Goal: Find specific page/section: Find specific page/section

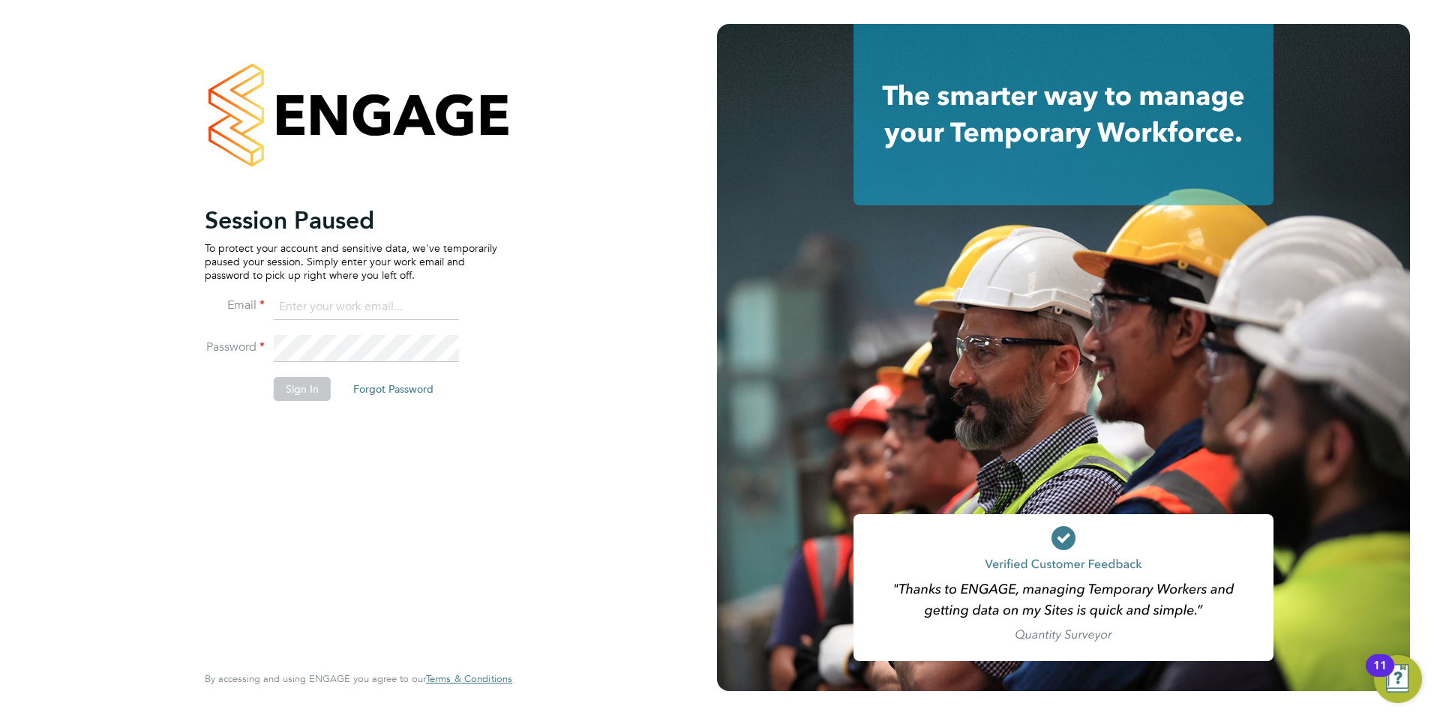
type input "olivia.triassi@huntereducation.co.uk"
click at [297, 393] on button "Sign In" at bounding box center [302, 389] width 57 height 24
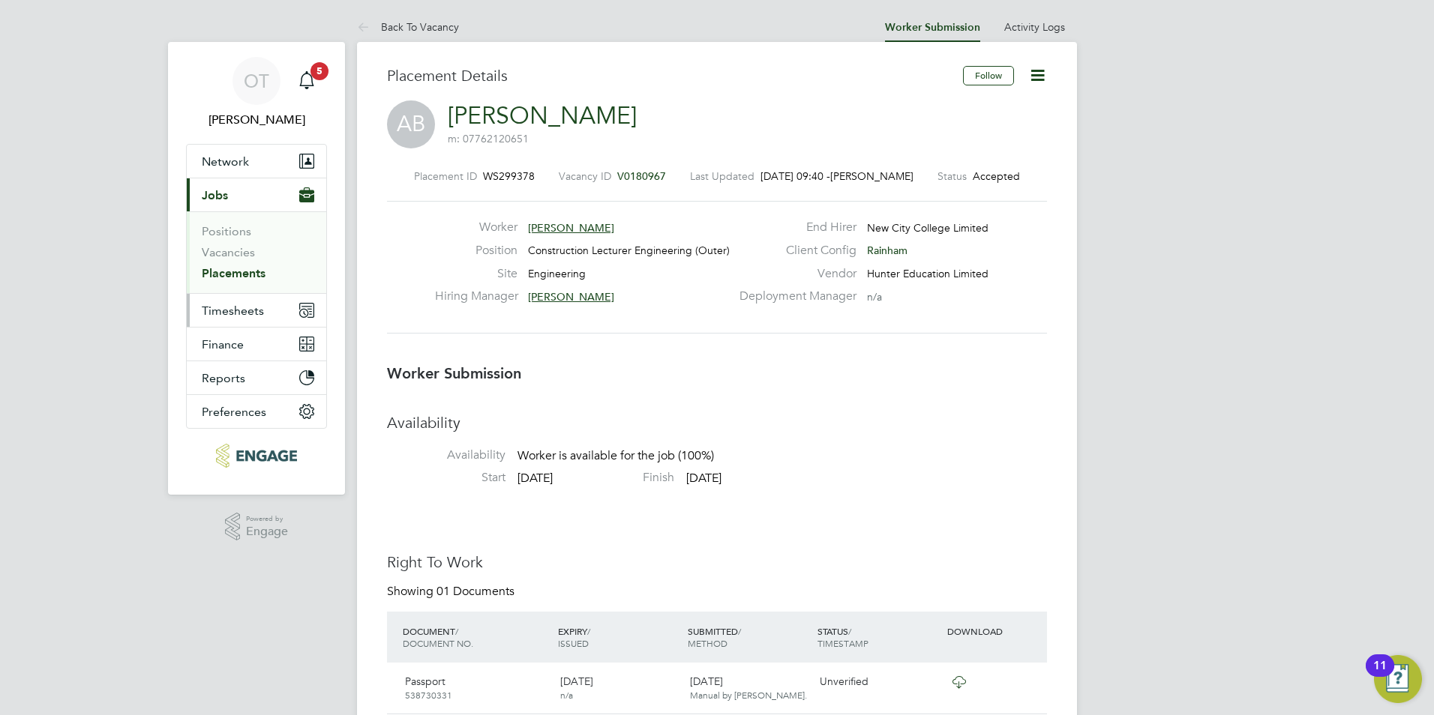
click at [248, 316] on span "Timesheets" at bounding box center [233, 311] width 62 height 14
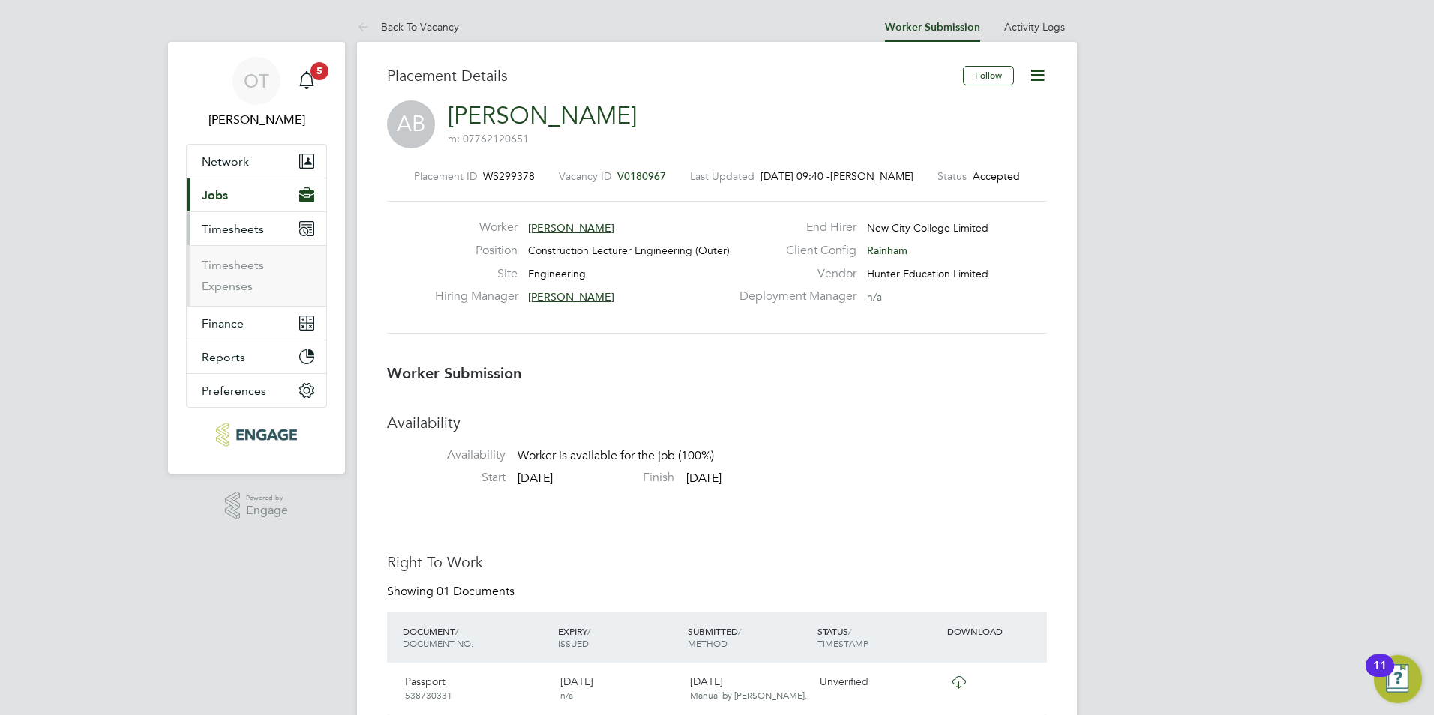
click at [246, 197] on button "Current page: Jobs" at bounding box center [256, 194] width 139 height 33
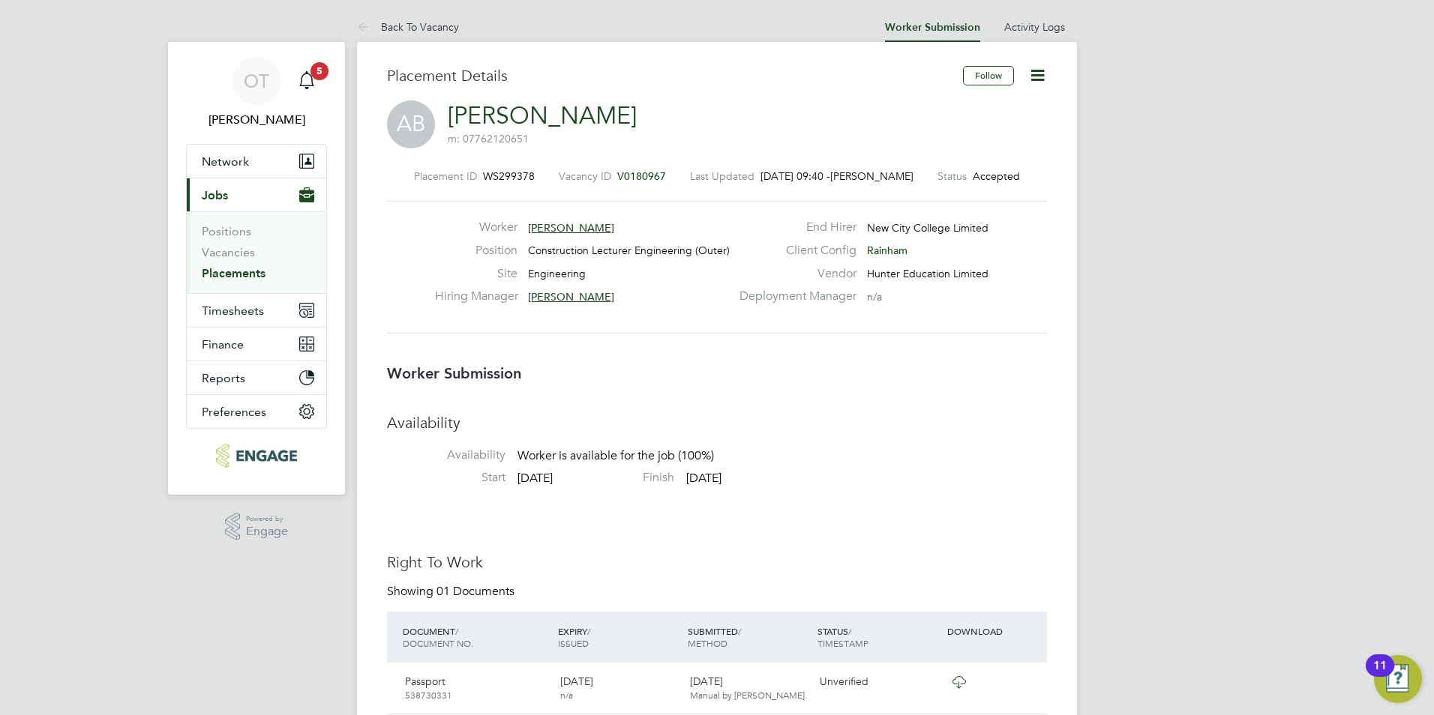
click at [240, 275] on link "Placements" at bounding box center [234, 273] width 64 height 14
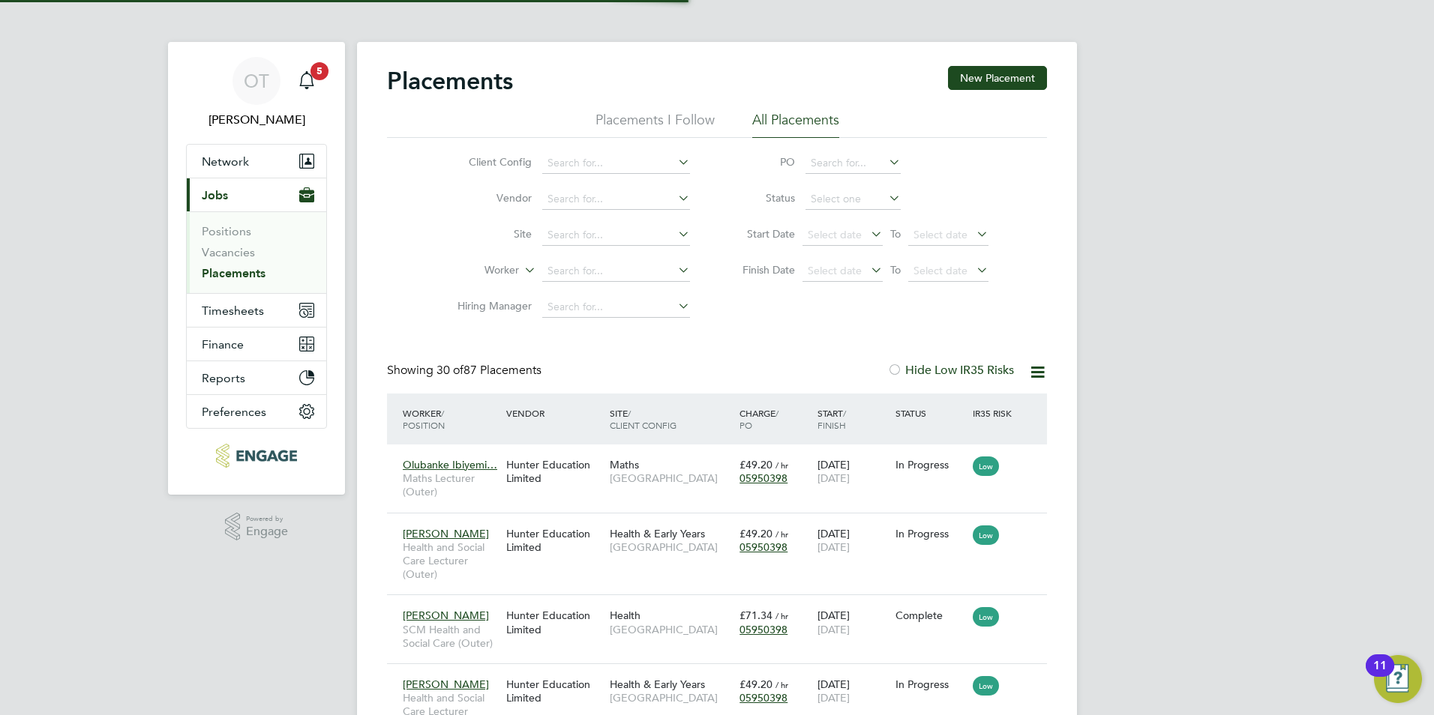
scroll to position [7, 7]
click at [579, 263] on input at bounding box center [616, 271] width 148 height 21
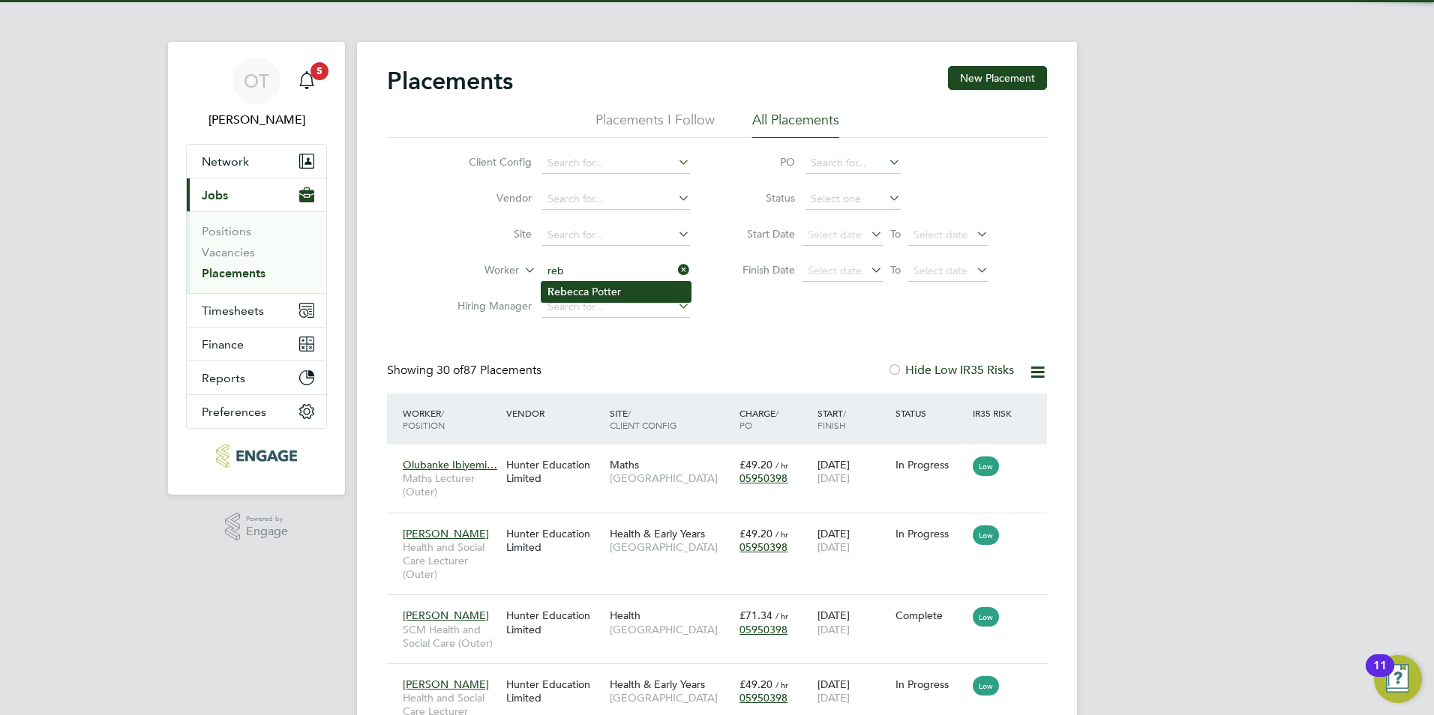
click at [577, 282] on li "Reb ecca Potter" at bounding box center [615, 292] width 149 height 20
type input "[PERSON_NAME]"
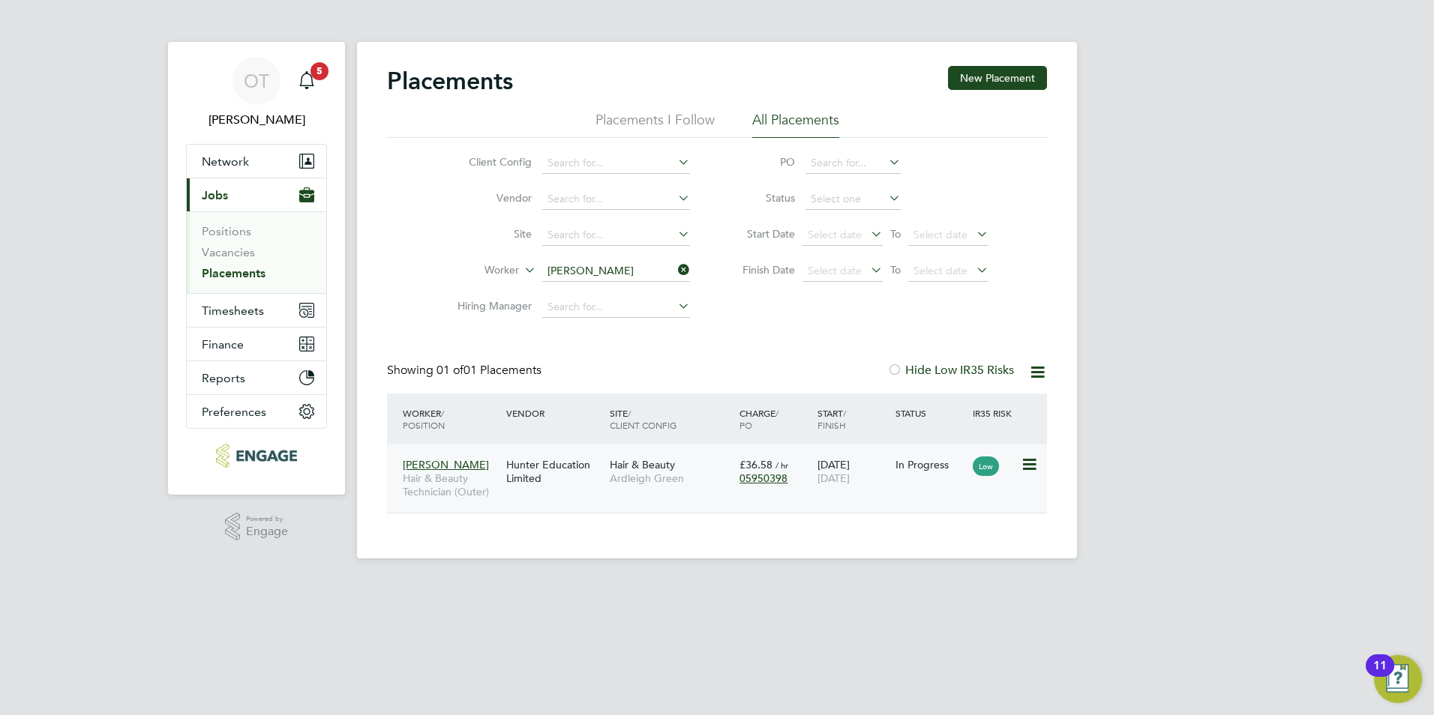
click at [613, 475] on span "Ardleigh Green" at bounding box center [671, 478] width 122 height 13
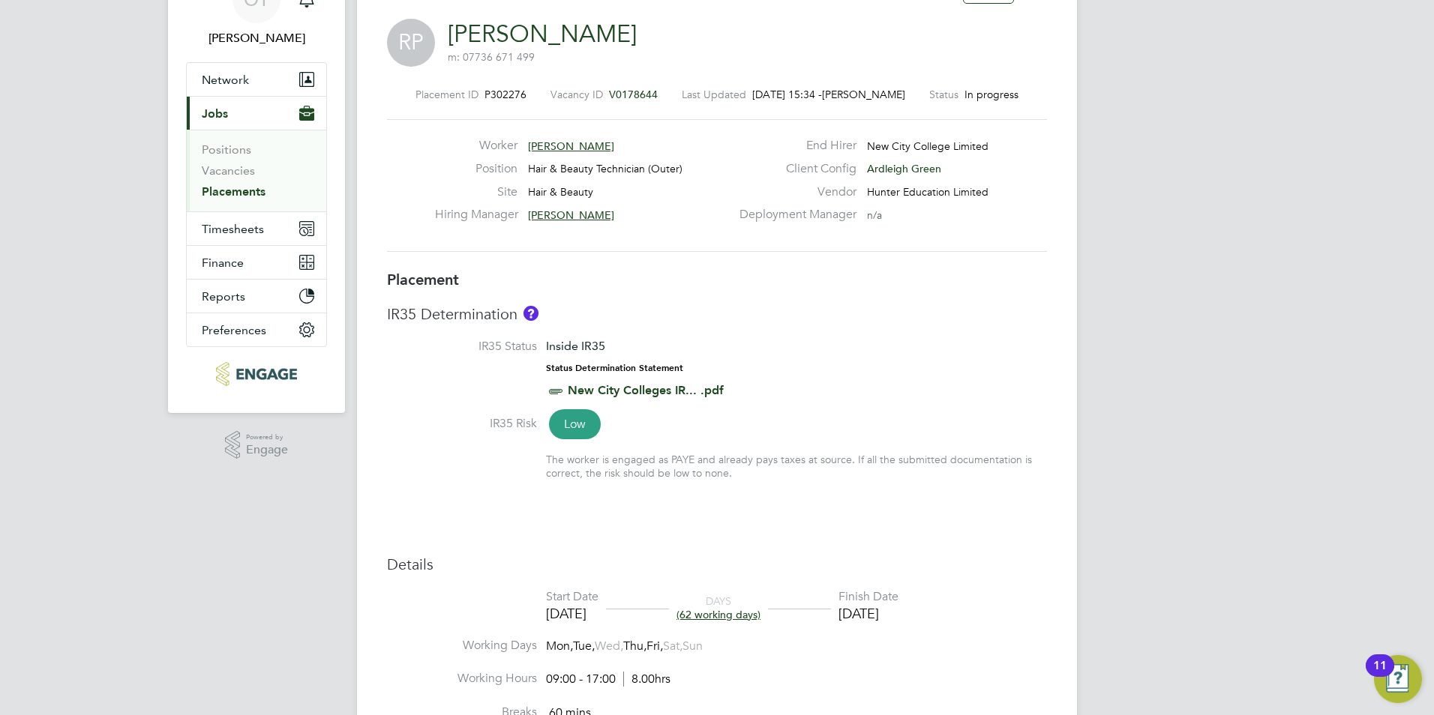
scroll to position [225, 0]
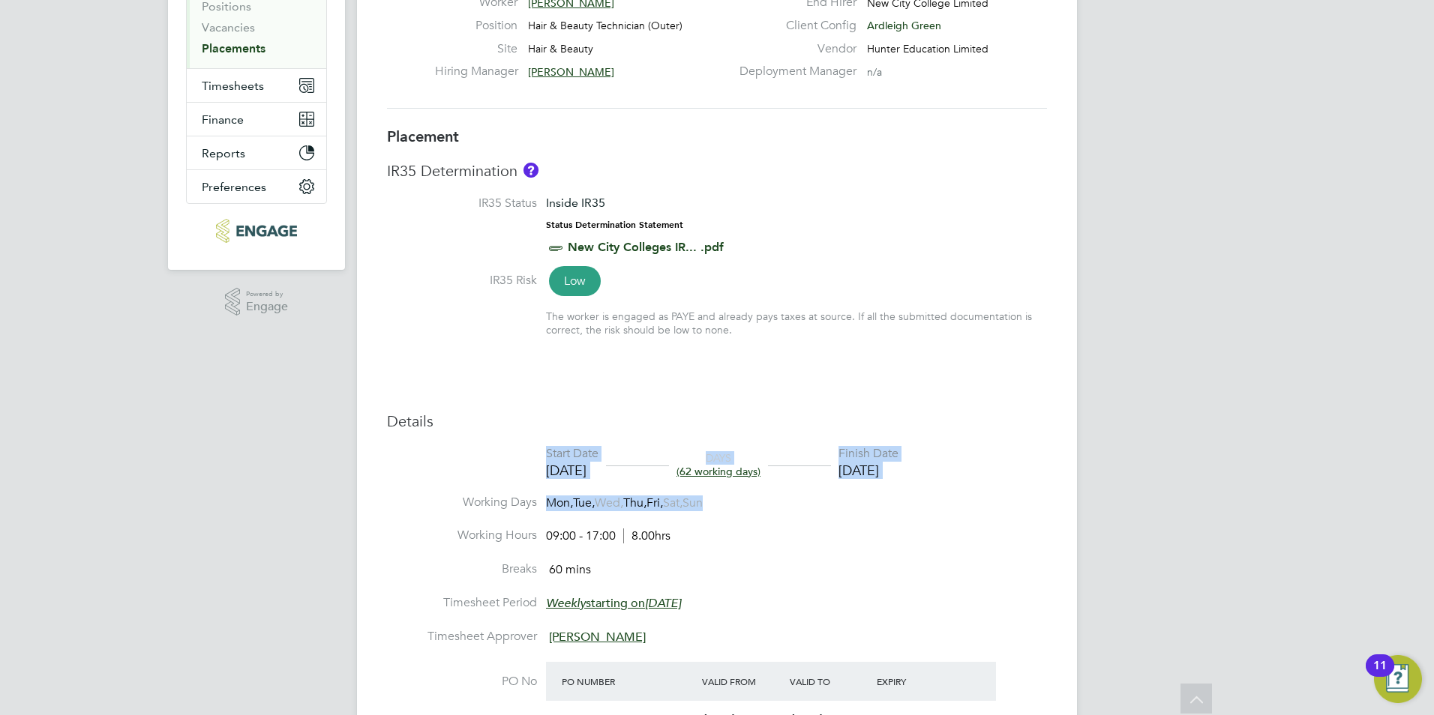
drag, startPoint x: 733, startPoint y: 514, endPoint x: 519, endPoint y: 423, distance: 232.5
click at [519, 423] on div "Details Start Date 04 Sep 2025 DAYS (62 working days) Finish Date 19 Dec 2025 W…" at bounding box center [717, 687] width 660 height 551
drag, startPoint x: 519, startPoint y: 423, endPoint x: 534, endPoint y: 412, distance: 18.7
click at [534, 412] on h3 "Details" at bounding box center [717, 421] width 660 height 19
click at [541, 411] on div "Placement IR35 Determination IR35 Status Inside IR35 Status Determination State…" at bounding box center [717, 545] width 660 height 836
